Goal: Task Accomplishment & Management: Manage account settings

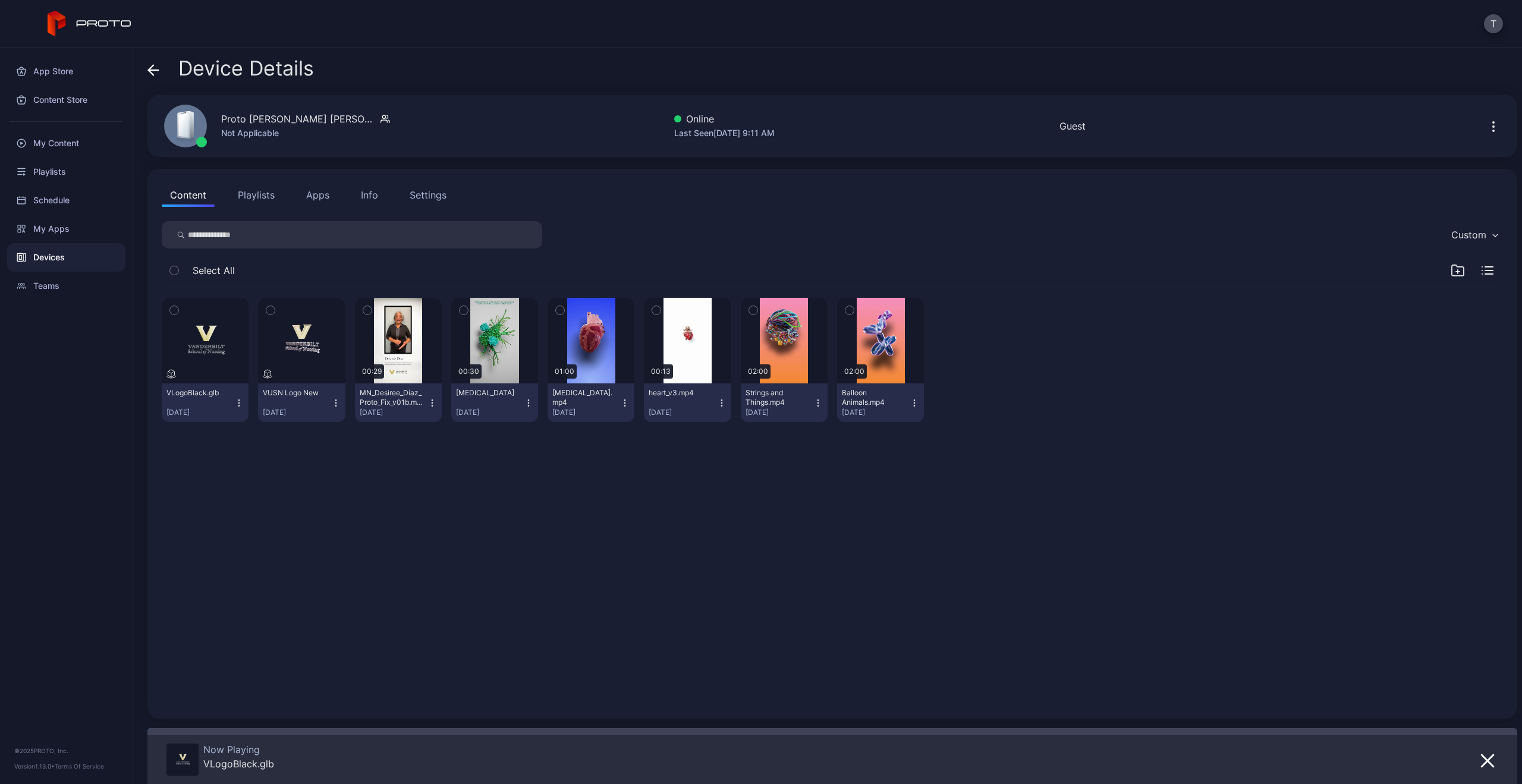
click at [164, 65] on div "Device Details" at bounding box center [231, 71] width 166 height 28
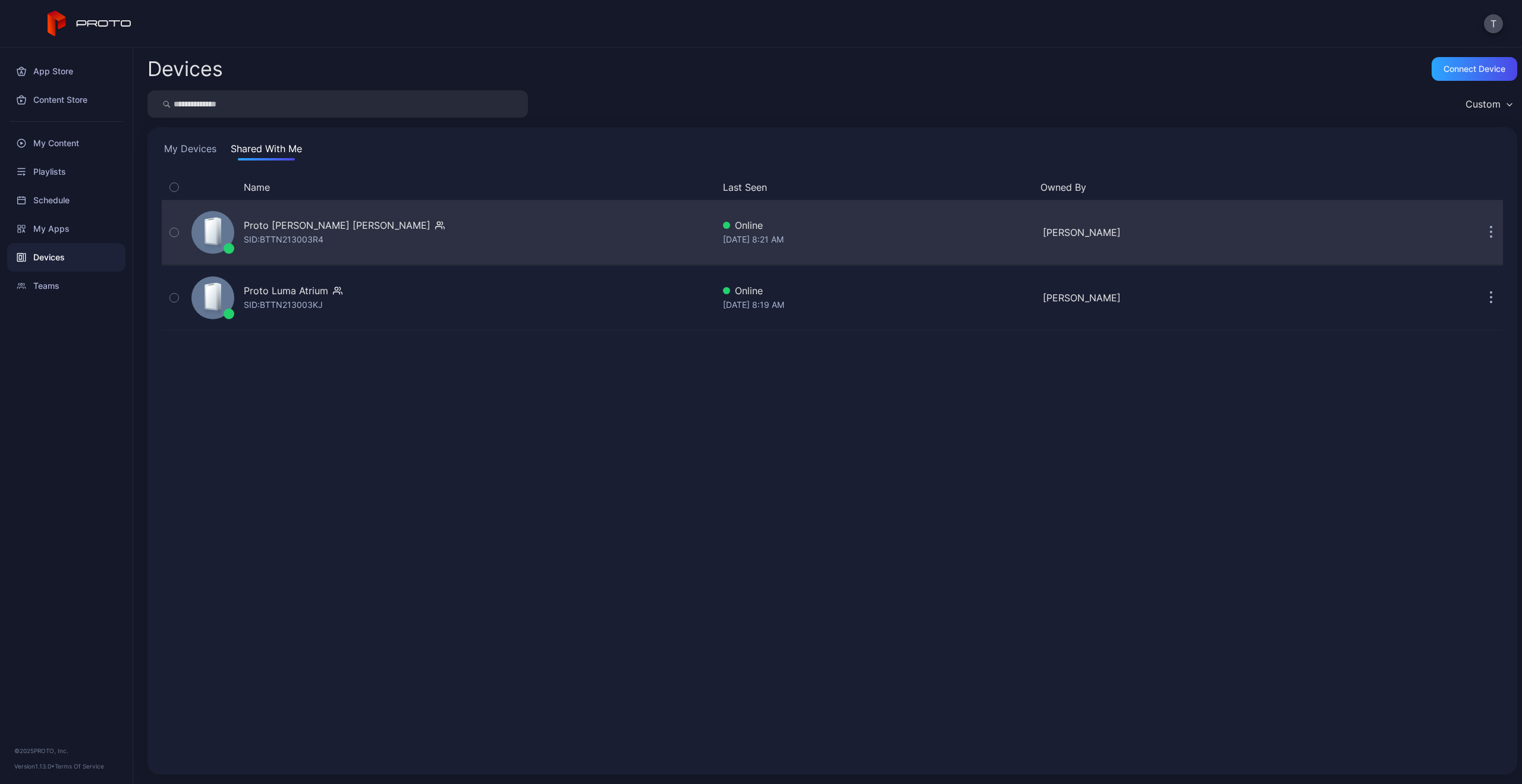
click at [1479, 234] on button "button" at bounding box center [1491, 232] width 24 height 24
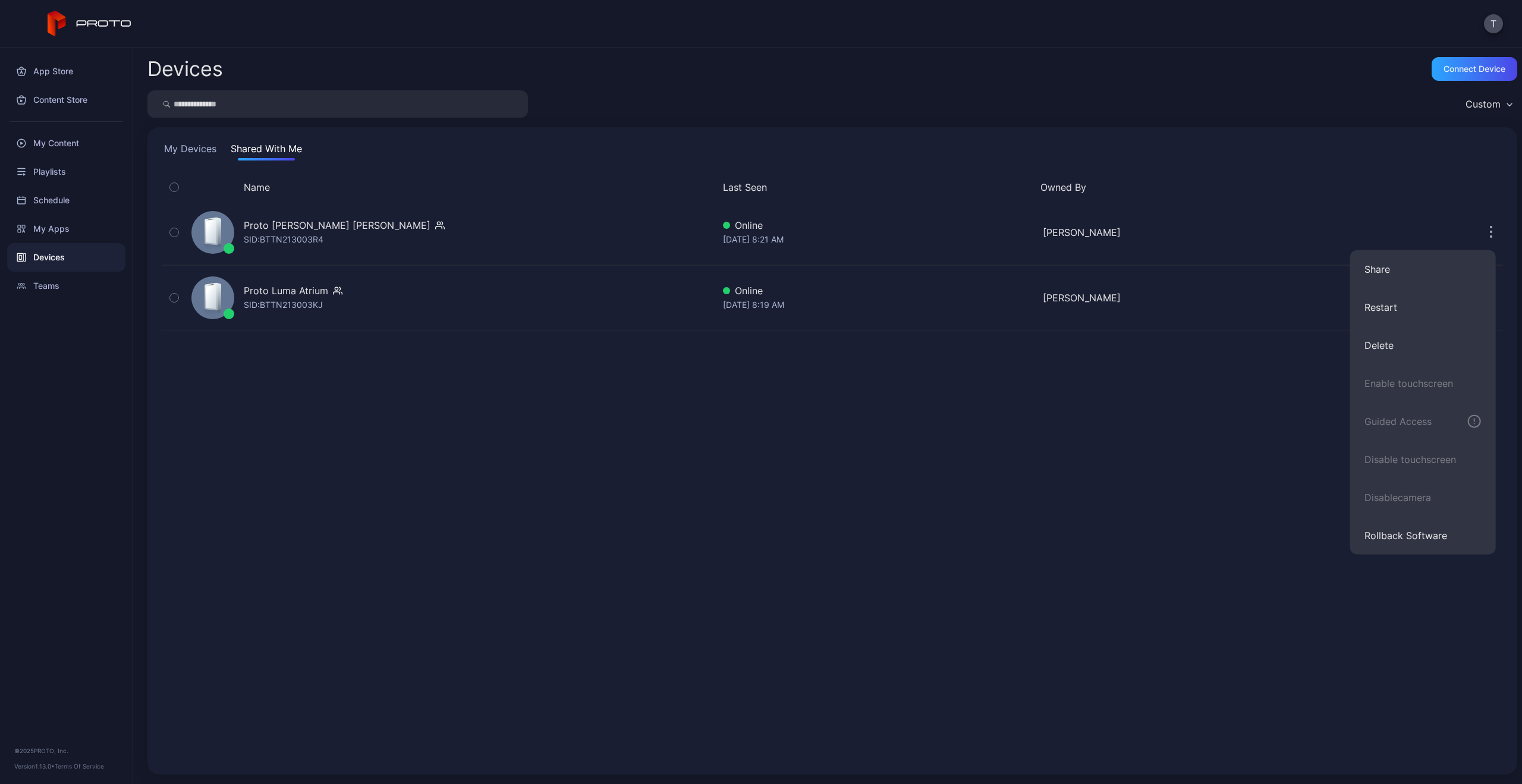
click at [199, 149] on button "My Devices" at bounding box center [190, 151] width 57 height 19
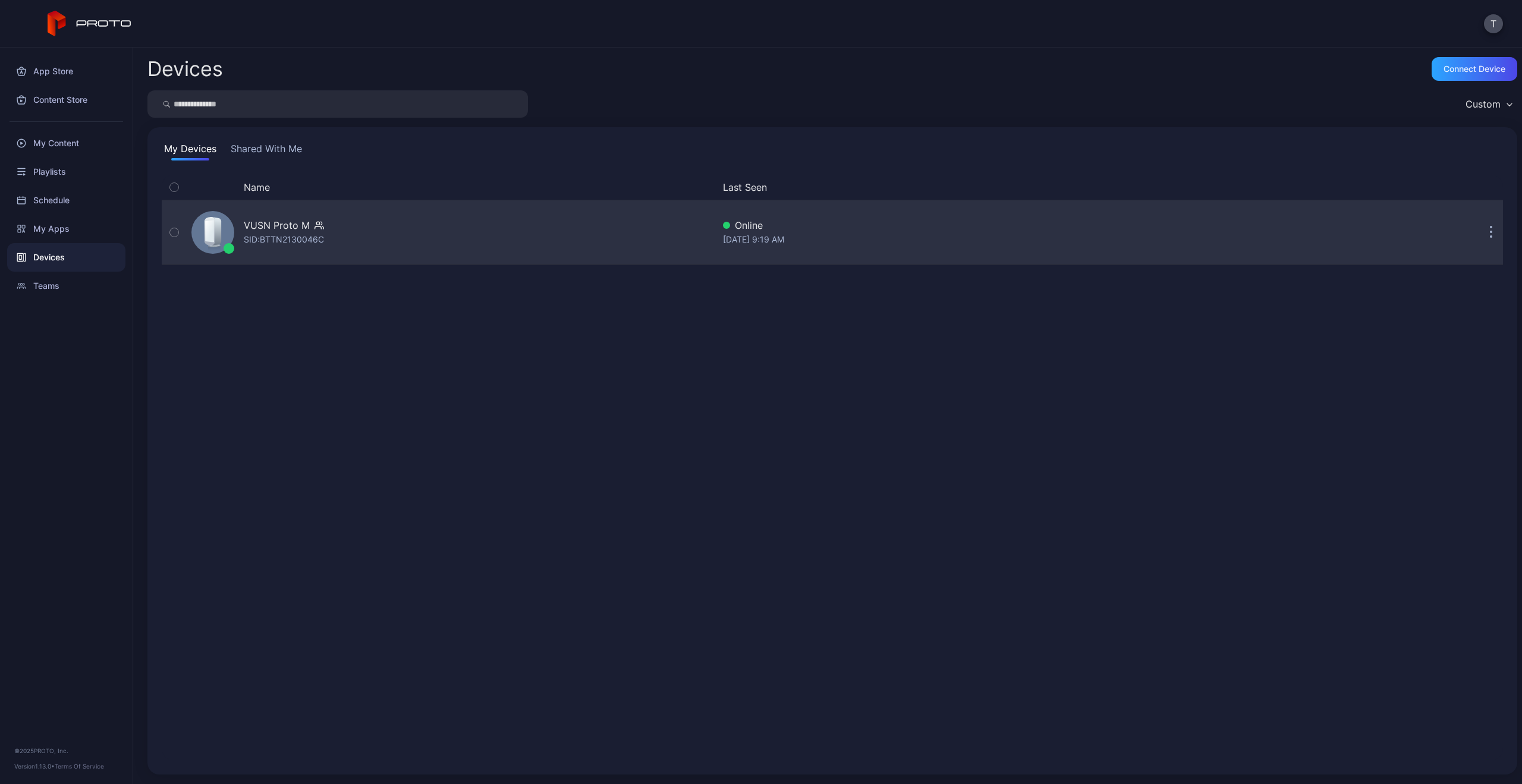
click at [1479, 232] on button "button" at bounding box center [1491, 232] width 24 height 24
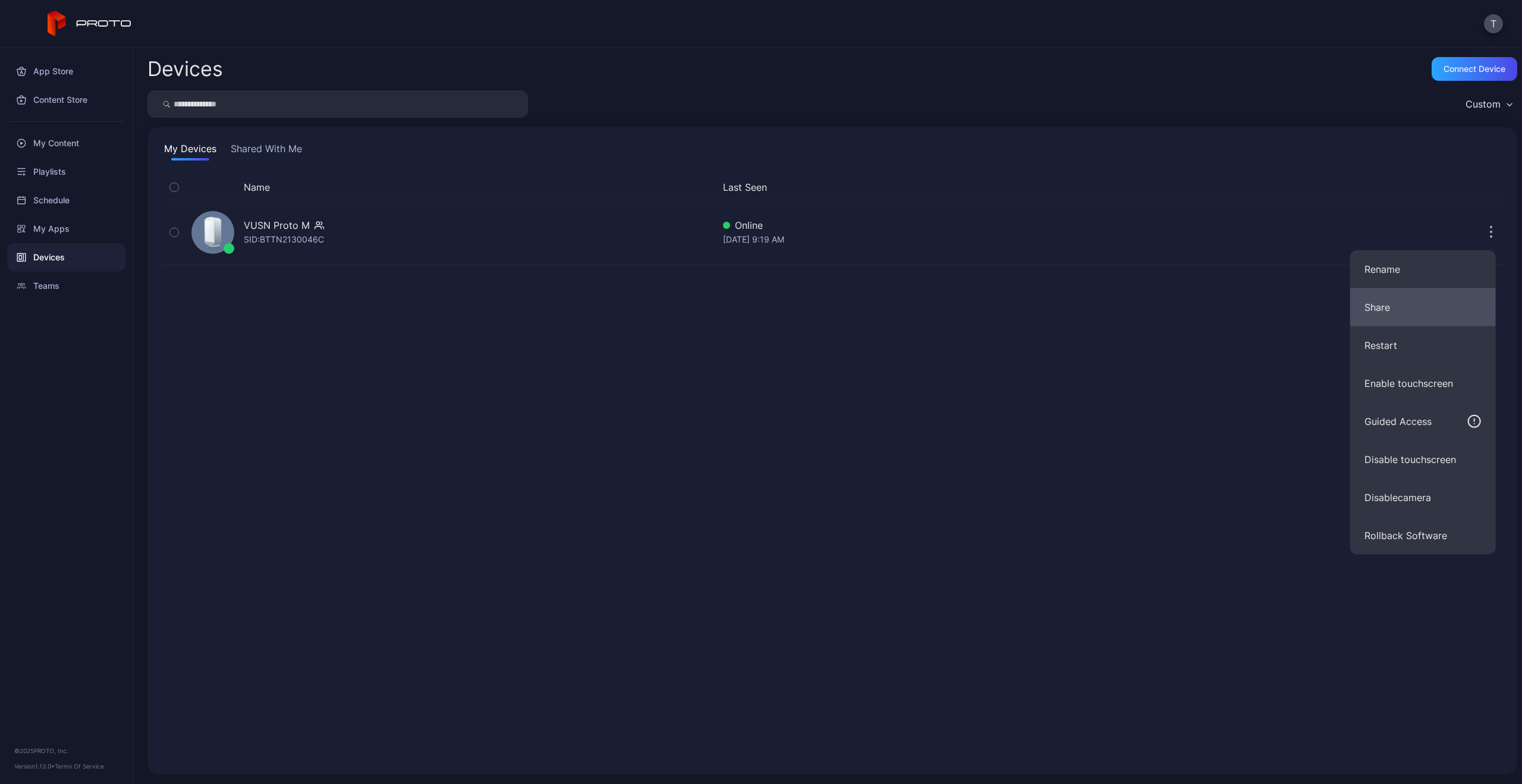
click at [1404, 300] on button "Share" at bounding box center [1423, 307] width 146 height 38
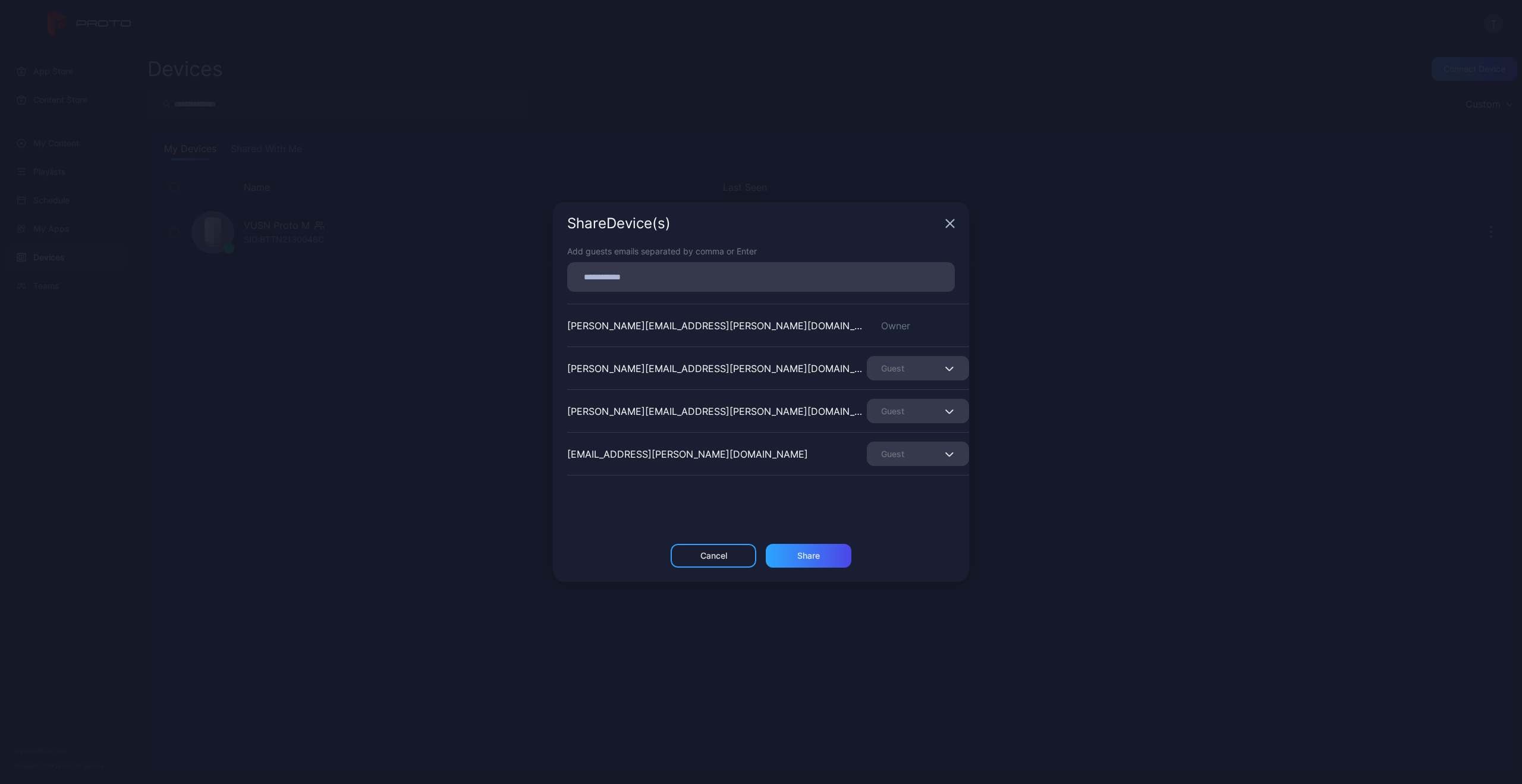
click at [944, 369] on icon "button" at bounding box center [949, 368] width 9 height 5
click at [946, 369] on icon "button" at bounding box center [950, 368] width 7 height 3
click at [923, 323] on div "Owner" at bounding box center [917, 326] width 102 height 15
click at [704, 566] on div "Cancel" at bounding box center [714, 556] width 86 height 24
